Goal: Information Seeking & Learning: Learn about a topic

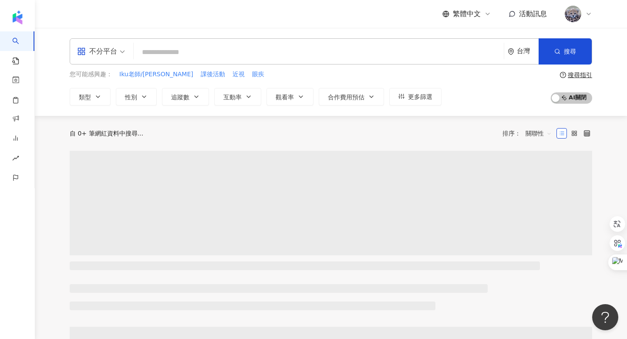
click at [218, 56] on input "search" at bounding box center [318, 52] width 363 height 17
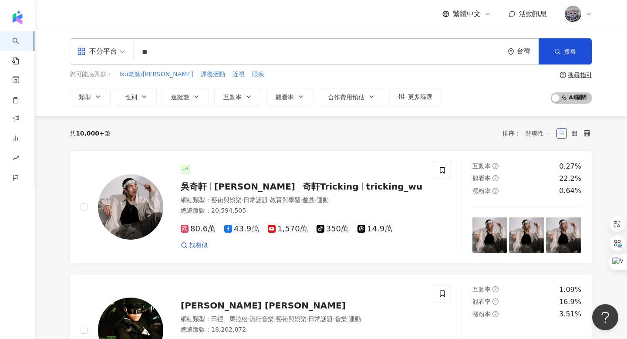
type input "*"
type input "***"
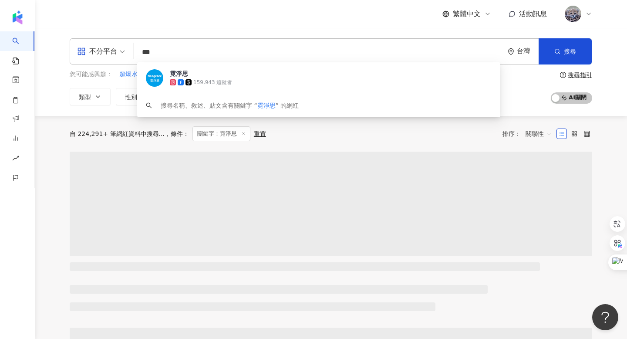
click at [276, 11] on div "繁體中文 活動訊息" at bounding box center [331, 14] width 523 height 28
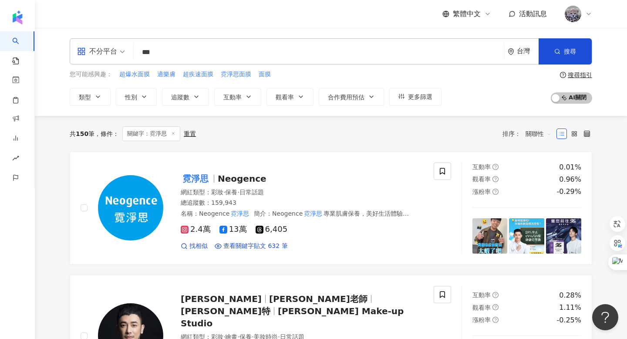
click at [542, 132] on span "關聯性" at bounding box center [539, 134] width 26 height 14
click at [537, 226] on div "關鍵字" at bounding box center [539, 226] width 22 height 10
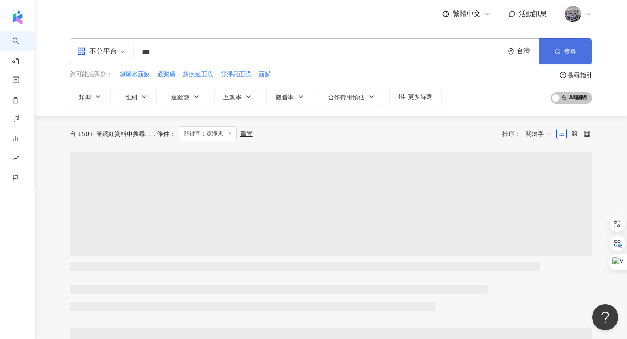
click at [574, 50] on span "搜尋" at bounding box center [570, 51] width 12 height 7
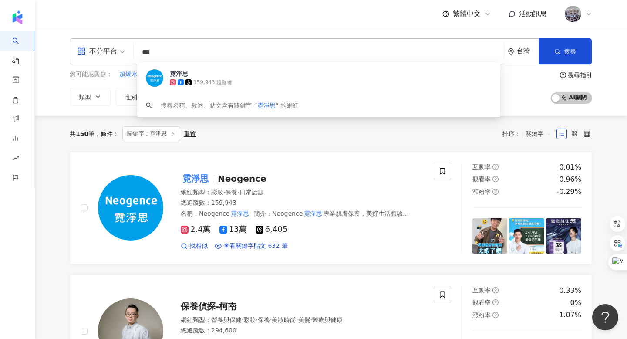
drag, startPoint x: 183, startPoint y: 54, endPoint x: 123, endPoint y: 53, distance: 59.7
click at [123, 53] on div "不分平台 *** 台灣 搜尋 11ad3755-9e1a-4367-8c63-221b49281a0e 霓淨思 159,943 追蹤者 搜尋名稱、敘述、貼文含…" at bounding box center [331, 51] width 523 height 26
click at [194, 34] on div "不分平台 *** 台灣 搜尋 11ad3755-9e1a-4367-8c63-221b49281a0e 霓淨思 159,943 追蹤者 搜尋名稱、敘述、貼文含…" at bounding box center [331, 72] width 592 height 88
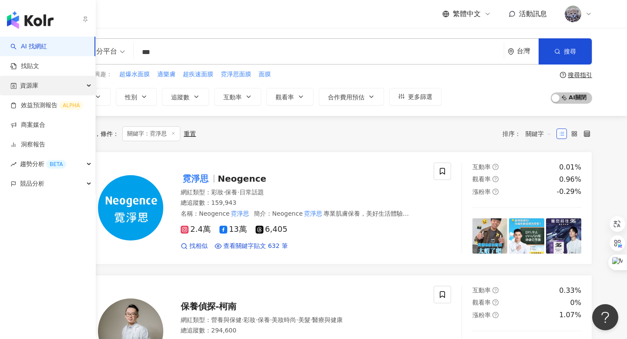
click at [29, 91] on span "資源庫" at bounding box center [29, 86] width 18 height 20
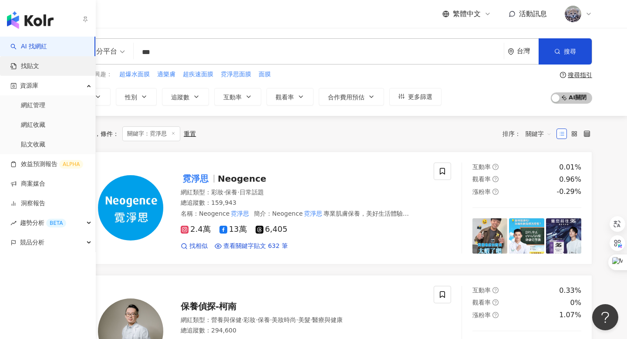
click at [39, 70] on link "找貼文" at bounding box center [24, 66] width 29 height 9
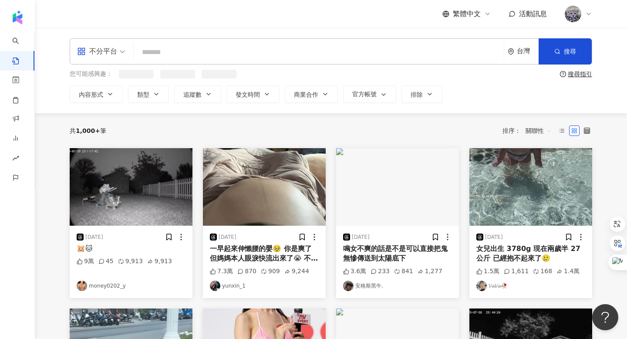
click at [219, 61] on input "search" at bounding box center [318, 52] width 363 height 19
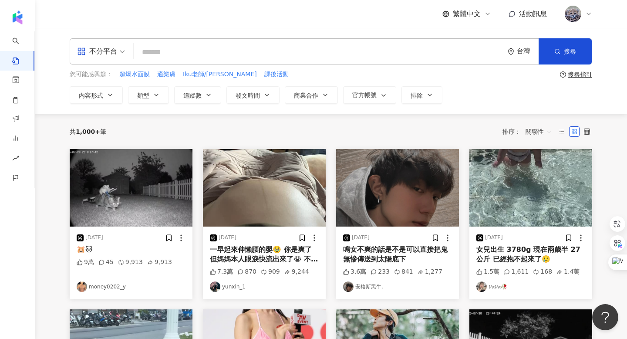
paste input "***"
type input "***"
click at [582, 48] on button "搜尋" at bounding box center [565, 51] width 53 height 26
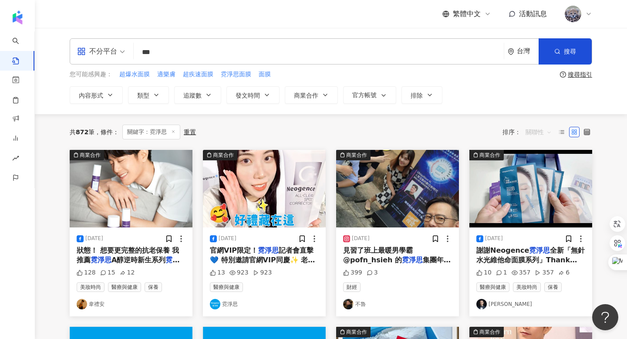
click at [546, 133] on span "關聯性" at bounding box center [539, 132] width 26 height 14
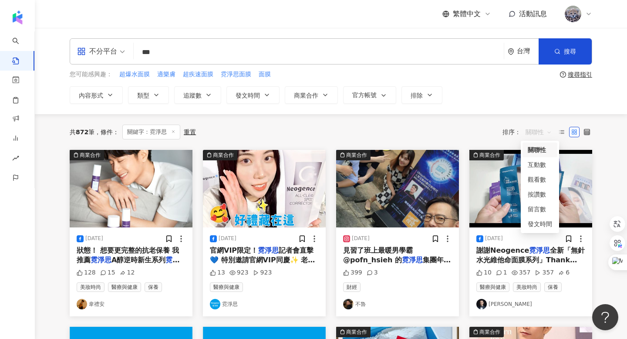
click at [493, 98] on div "內容形式 類型 追蹤數 發文時間 商業合作 官方帳號 排除" at bounding box center [331, 94] width 523 height 17
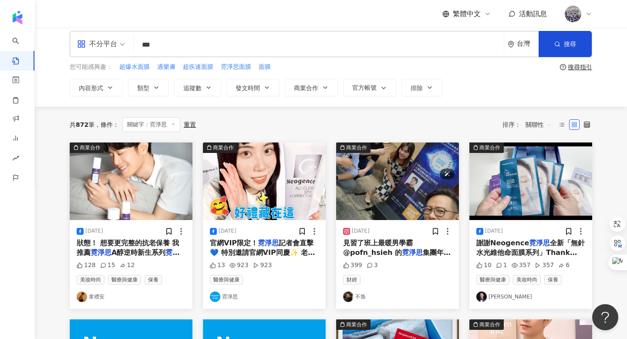
scroll to position [88, 0]
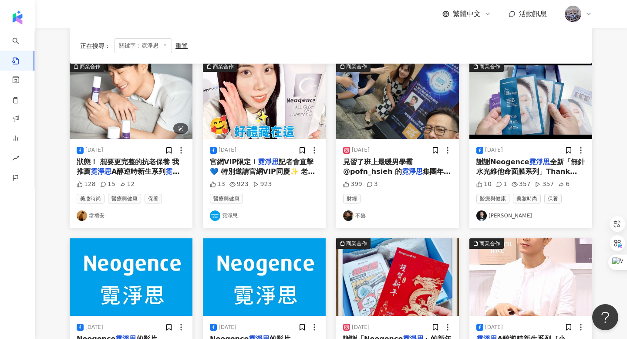
click at [135, 112] on img at bounding box center [131, 100] width 123 height 78
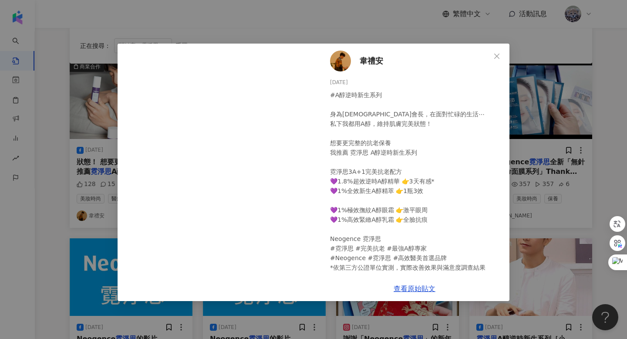
scroll to position [9, 0]
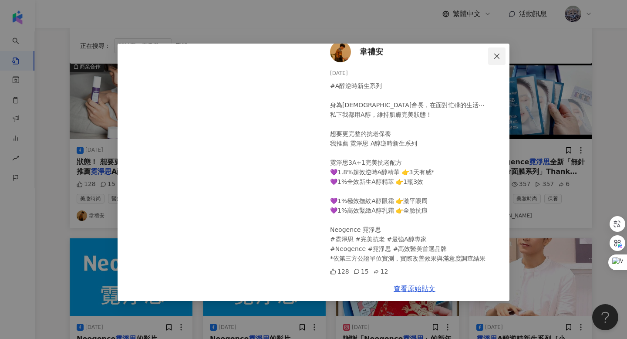
click at [496, 49] on button "Close" at bounding box center [496, 55] width 17 height 17
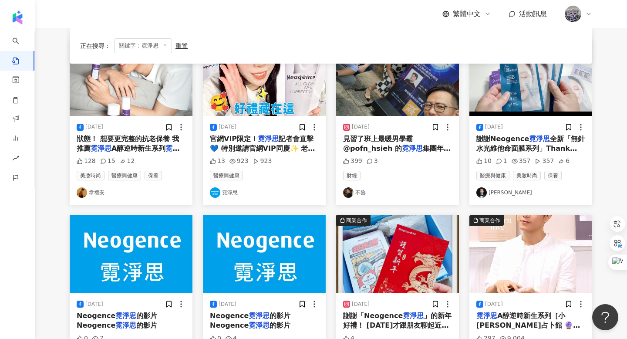
scroll to position [85, 0]
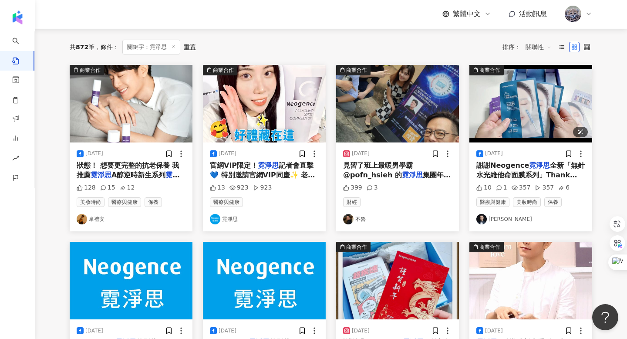
click at [508, 114] on img at bounding box center [530, 104] width 123 height 78
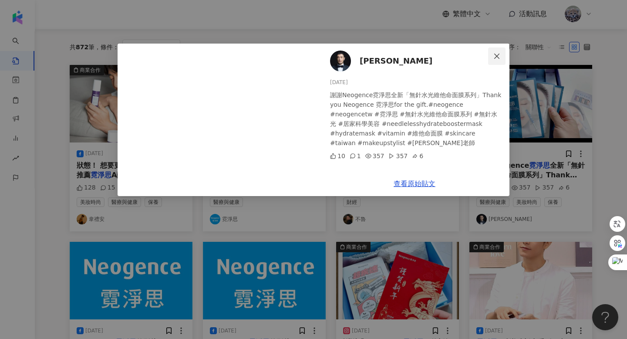
click at [493, 56] on span "Close" at bounding box center [496, 56] width 17 height 7
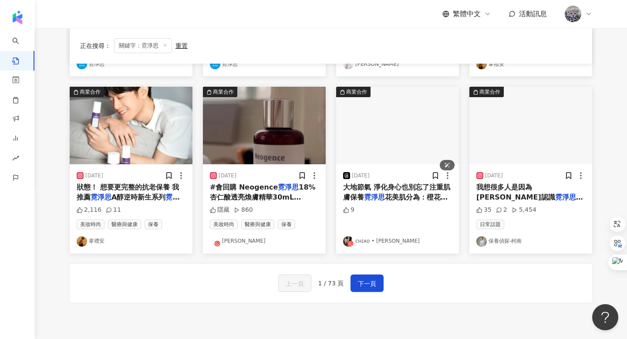
scroll to position [417, 0]
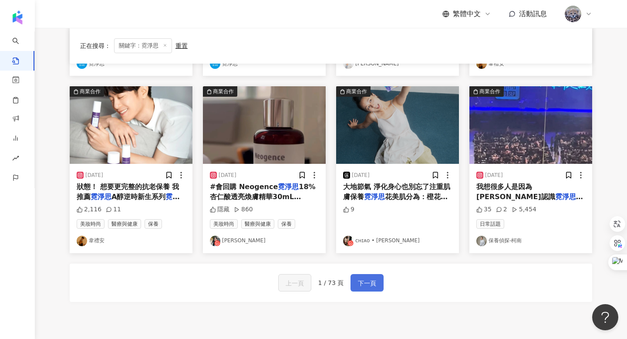
click at [379, 278] on button "下一頁" at bounding box center [367, 282] width 33 height 17
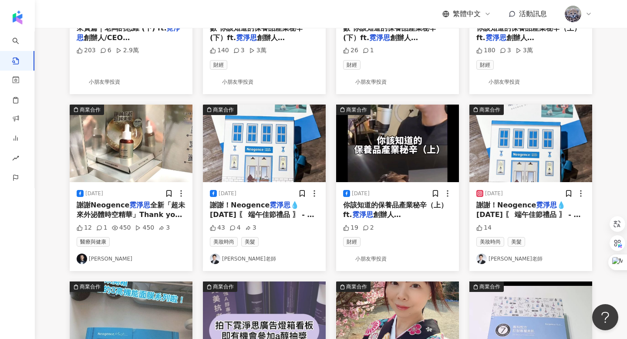
scroll to position [44, 0]
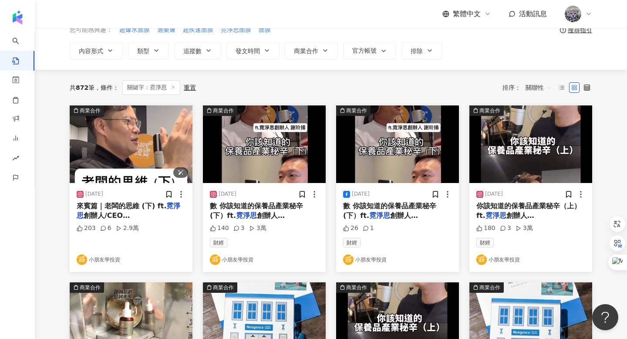
click at [144, 138] on img at bounding box center [131, 144] width 123 height 78
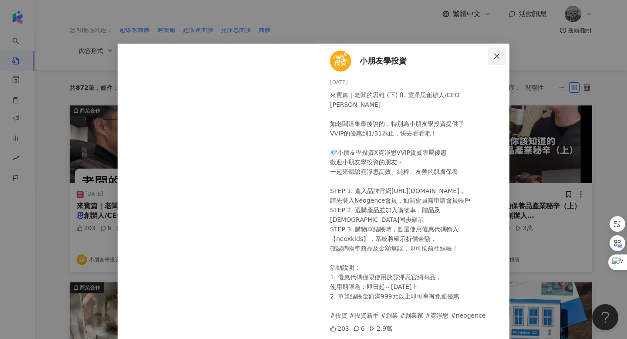
click at [496, 52] on button "Close" at bounding box center [496, 55] width 17 height 17
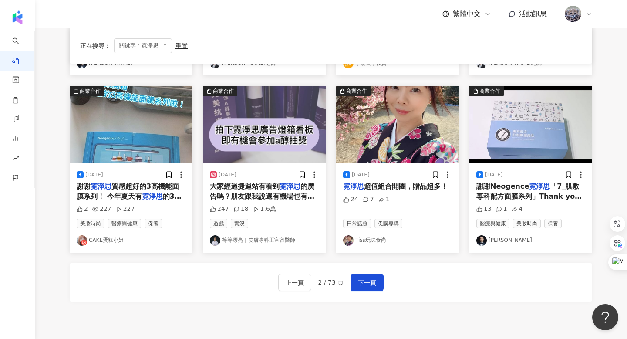
scroll to position [425, 0]
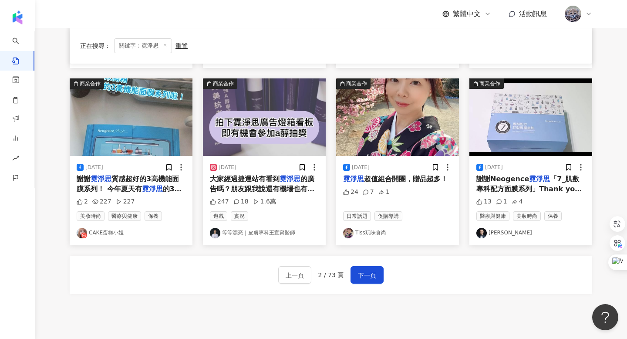
click at [371, 265] on div "上一頁 2 / 73 頁 下一頁" at bounding box center [331, 275] width 523 height 38
click at [369, 277] on span "下一頁" at bounding box center [367, 275] width 18 height 10
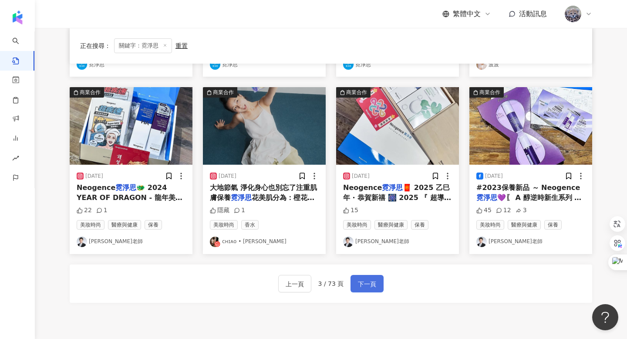
scroll to position [415, 0]
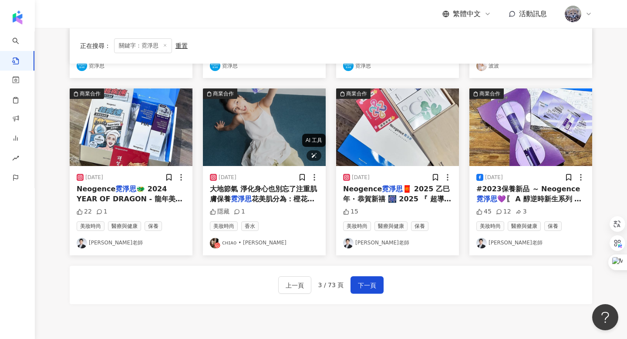
click at [321, 158] on div at bounding box center [314, 155] width 15 height 10
click at [436, 294] on div "上一頁 3 / 73 頁 下一頁" at bounding box center [331, 285] width 523 height 38
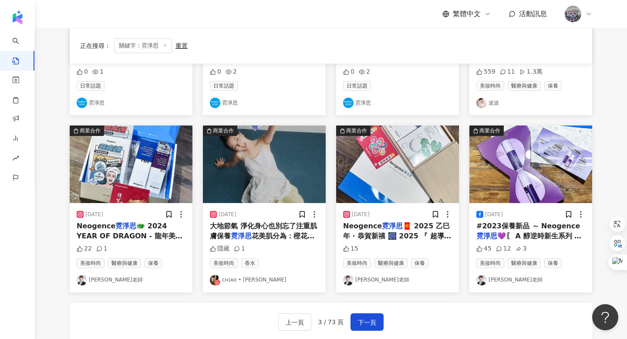
scroll to position [377, 0]
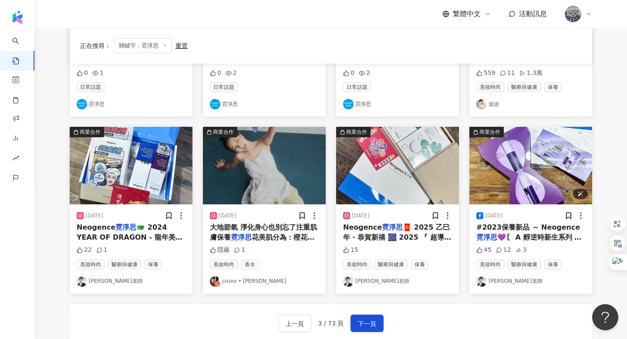
click at [535, 177] on img at bounding box center [530, 166] width 123 height 78
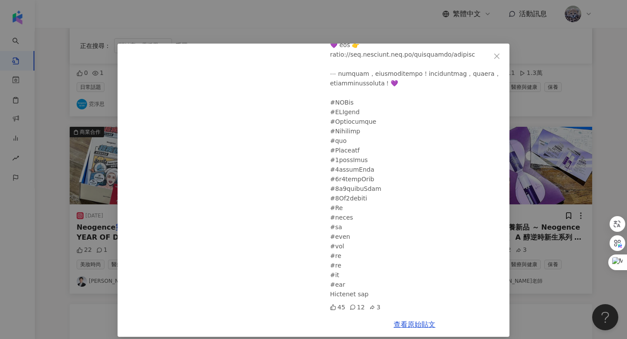
scroll to position [0, 0]
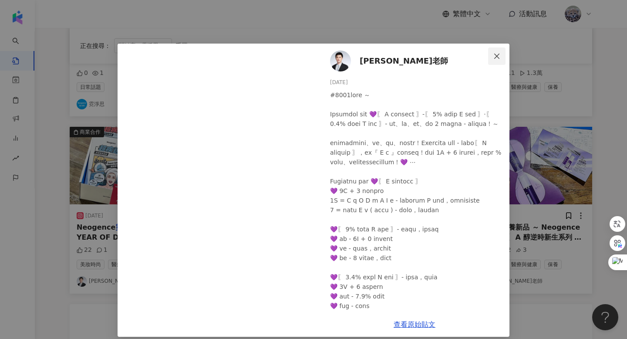
click at [495, 53] on icon "close" at bounding box center [496, 56] width 7 height 7
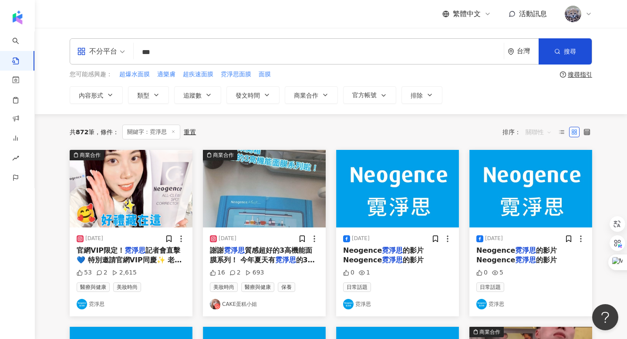
click at [537, 131] on span "關聯性" at bounding box center [539, 132] width 26 height 14
click at [422, 130] on div "共 872 筆 條件 ： 關鍵字：霓淨思 重置 排序： 關聯性" at bounding box center [331, 132] width 523 height 15
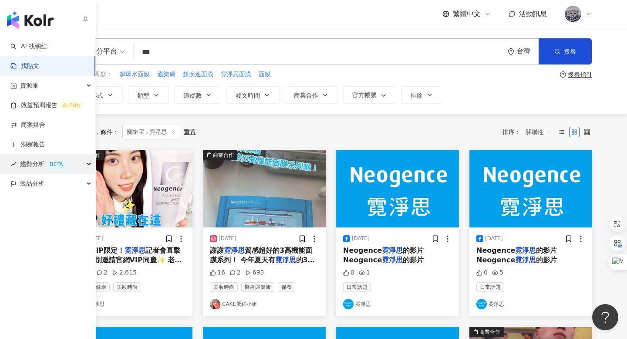
click at [31, 169] on span "趨勢分析 BETA" at bounding box center [43, 164] width 46 height 20
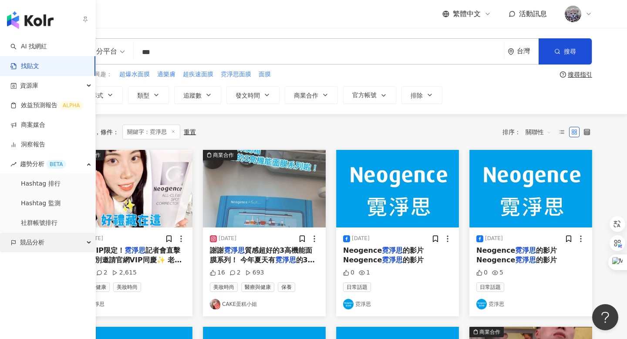
click at [34, 244] on span "競品分析" at bounding box center [32, 243] width 24 height 20
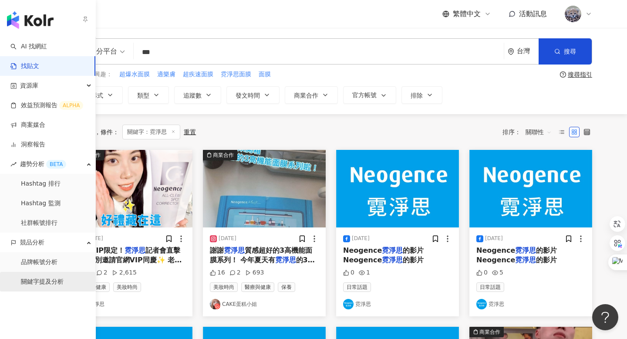
click at [36, 280] on link "關鍵字提及分析" at bounding box center [42, 281] width 43 height 9
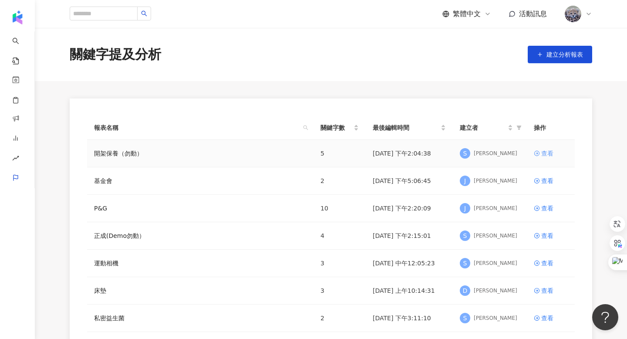
click at [546, 151] on div "查看" at bounding box center [547, 154] width 12 height 10
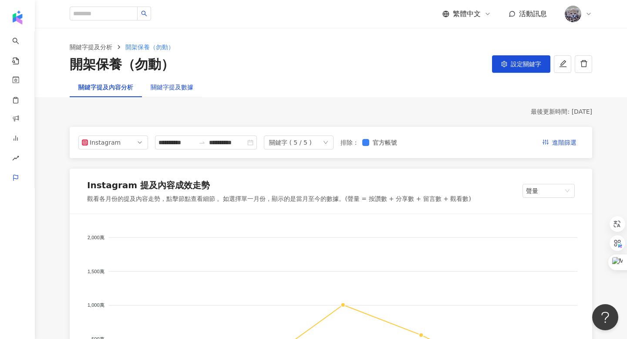
click at [181, 85] on div "關鍵字提及數據" at bounding box center [172, 87] width 43 height 10
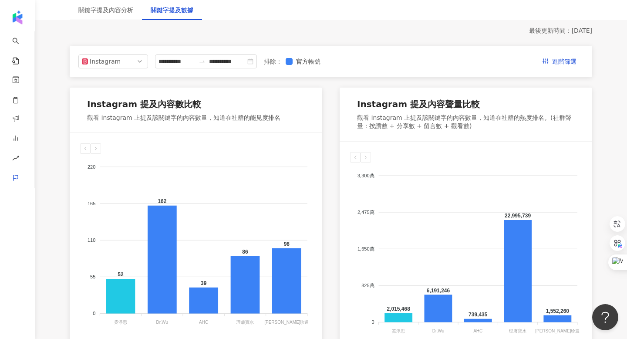
scroll to position [67, 0]
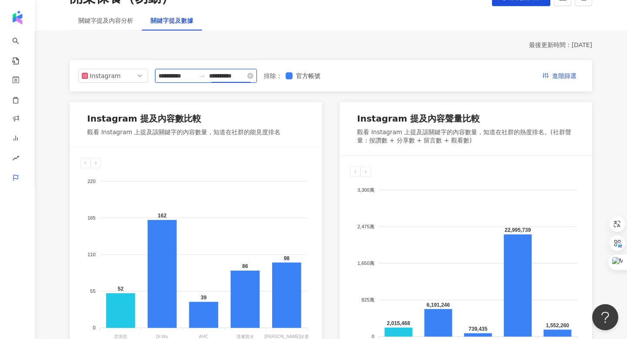
click at [228, 79] on input "**********" at bounding box center [227, 76] width 37 height 10
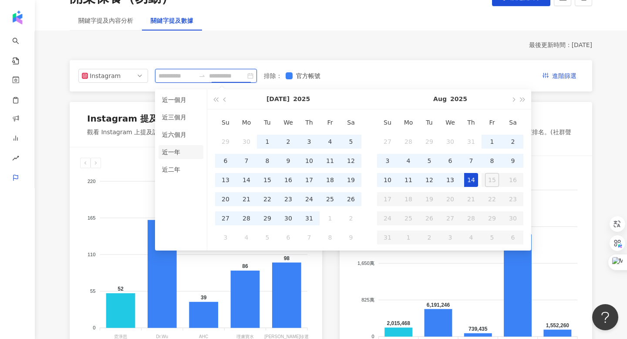
type input "**********"
click at [172, 152] on li "近一年" at bounding box center [181, 152] width 45 height 14
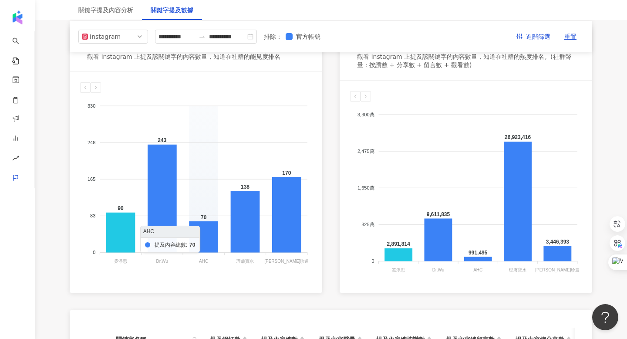
scroll to position [45, 0]
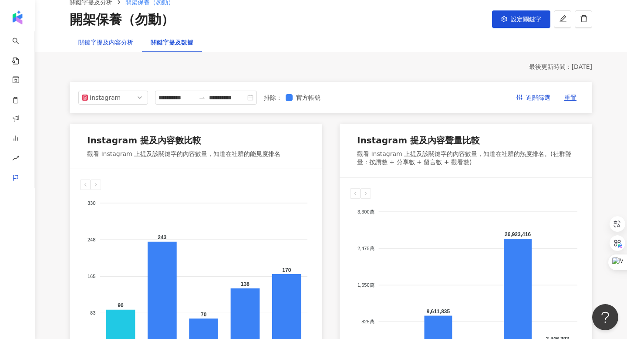
click at [96, 41] on div "關鍵字提及內容分析" at bounding box center [105, 42] width 55 height 10
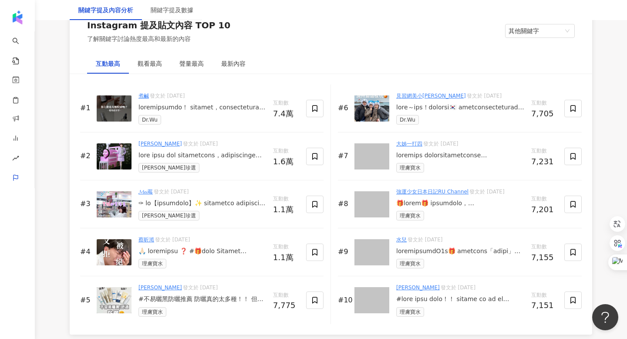
scroll to position [1366, 0]
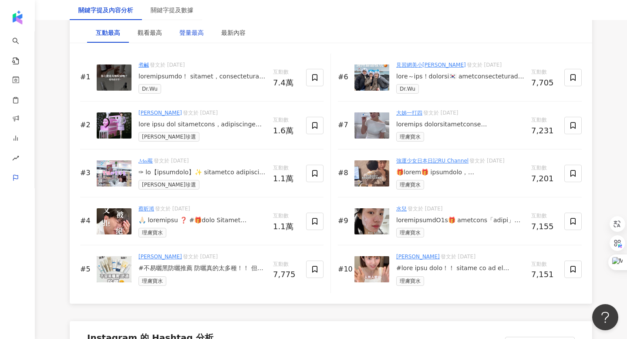
click at [190, 32] on div "聲量最高" at bounding box center [191, 33] width 24 height 10
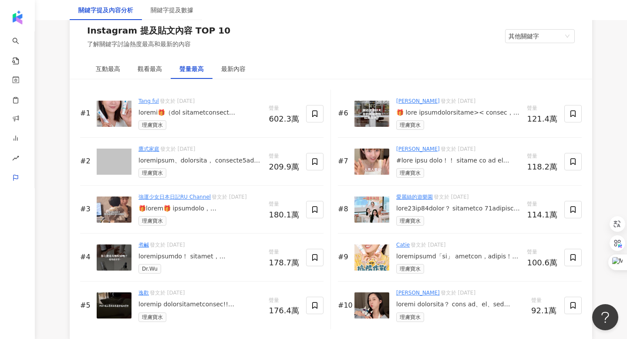
scroll to position [1325, 0]
